Goal: Task Accomplishment & Management: Manage account settings

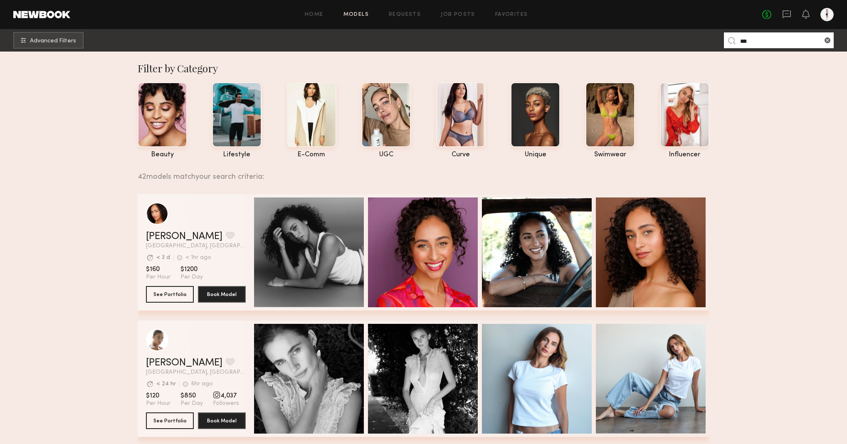
scroll to position [2, 0]
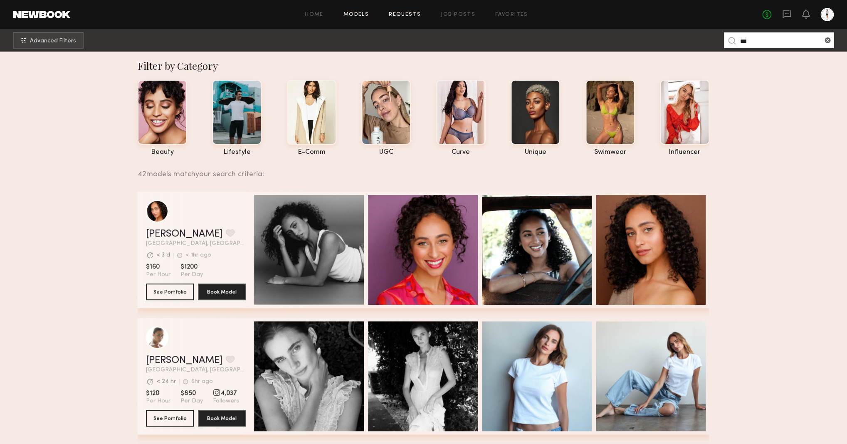
click at [413, 14] on link "Requests" at bounding box center [405, 14] width 32 height 5
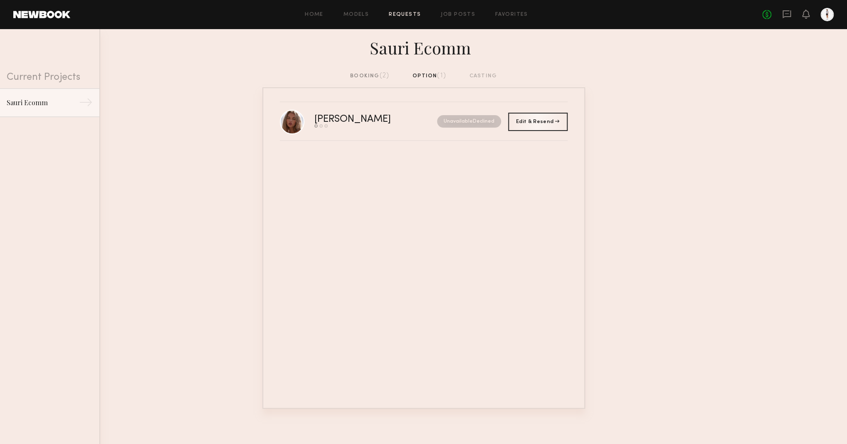
click at [370, 77] on div "booking (2)" at bounding box center [369, 76] width 39 height 9
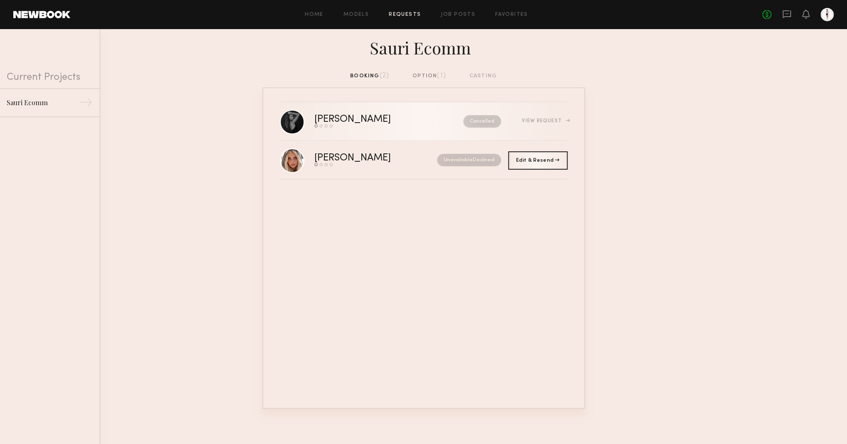
click at [399, 124] on div "[PERSON_NAME]" at bounding box center [370, 120] width 113 height 10
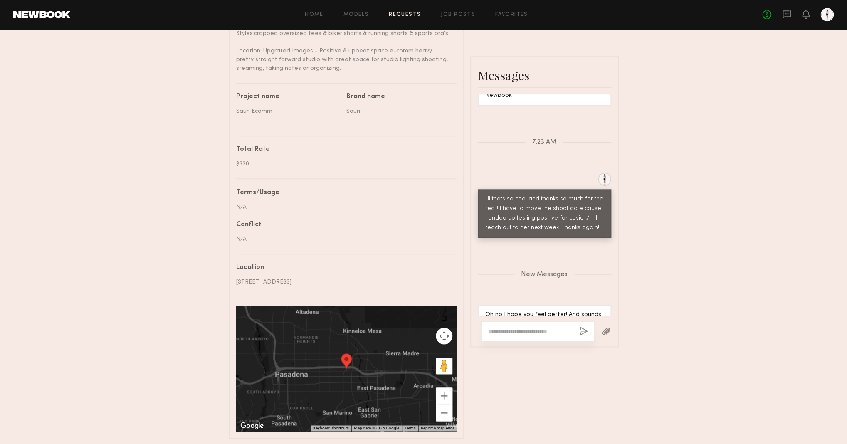
scroll to position [400, 0]
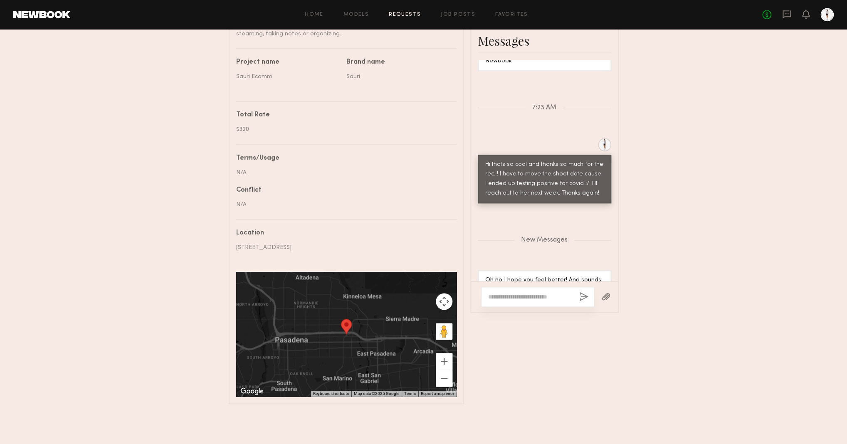
click at [545, 294] on textarea at bounding box center [530, 297] width 84 height 8
type textarea "**********"
click at [583, 297] on button "button" at bounding box center [583, 297] width 9 height 10
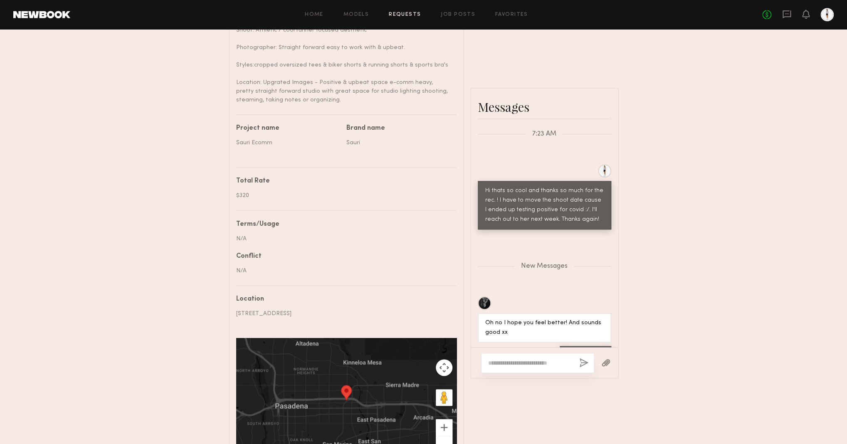
scroll to position [290, 0]
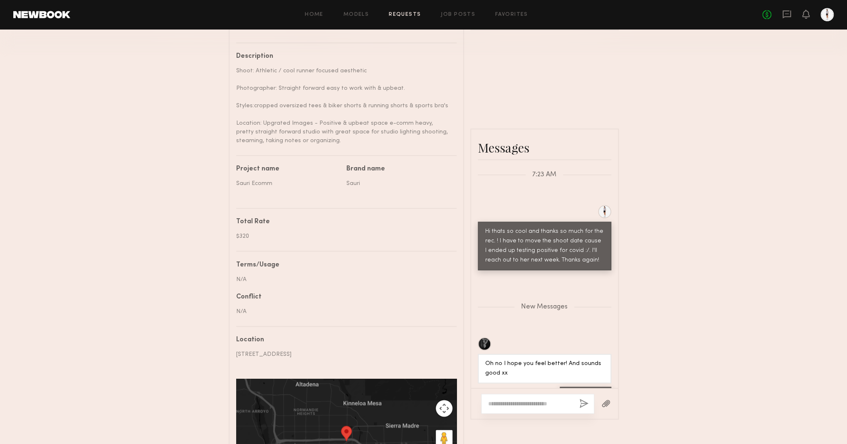
click at [413, 17] on link "Requests" at bounding box center [405, 14] width 32 height 5
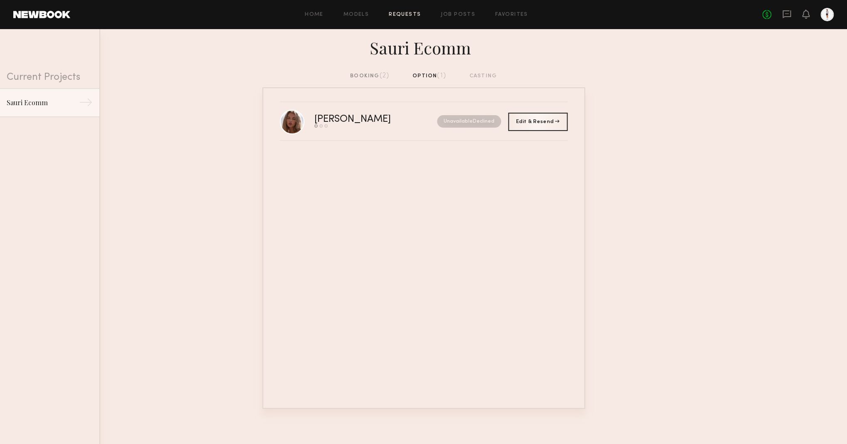
click at [373, 77] on div "booking (2)" at bounding box center [369, 76] width 39 height 9
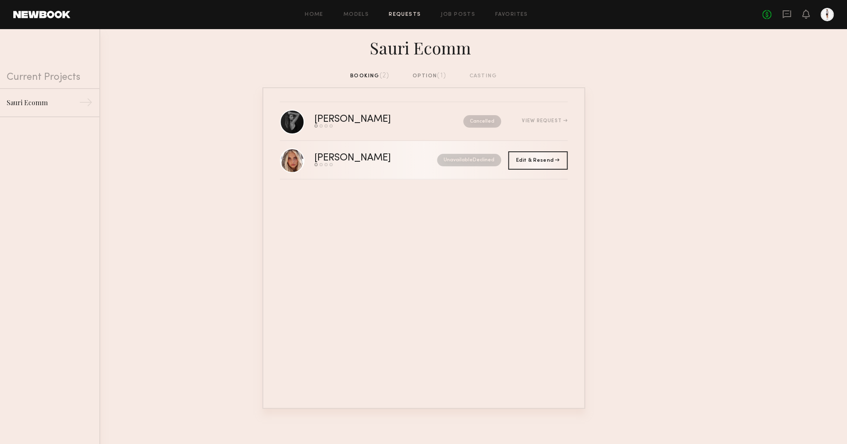
click at [414, 159] on div "Unavailable Declined" at bounding box center [457, 160] width 87 height 12
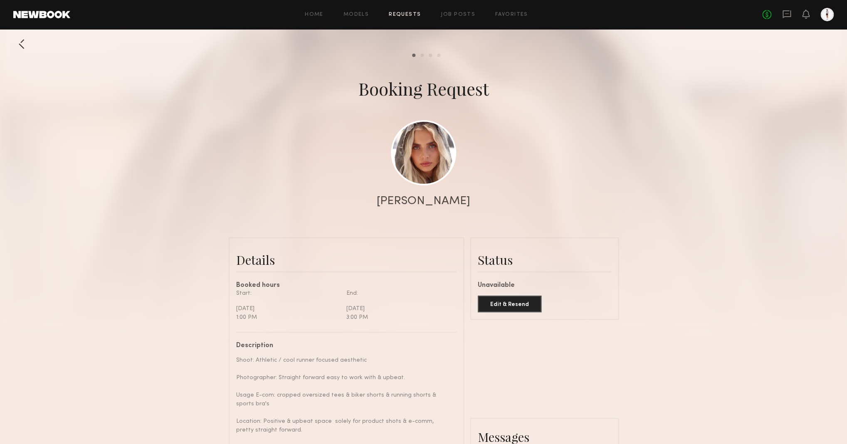
click at [25, 44] on div at bounding box center [21, 44] width 17 height 17
